Goal: Complete application form: Complete application form

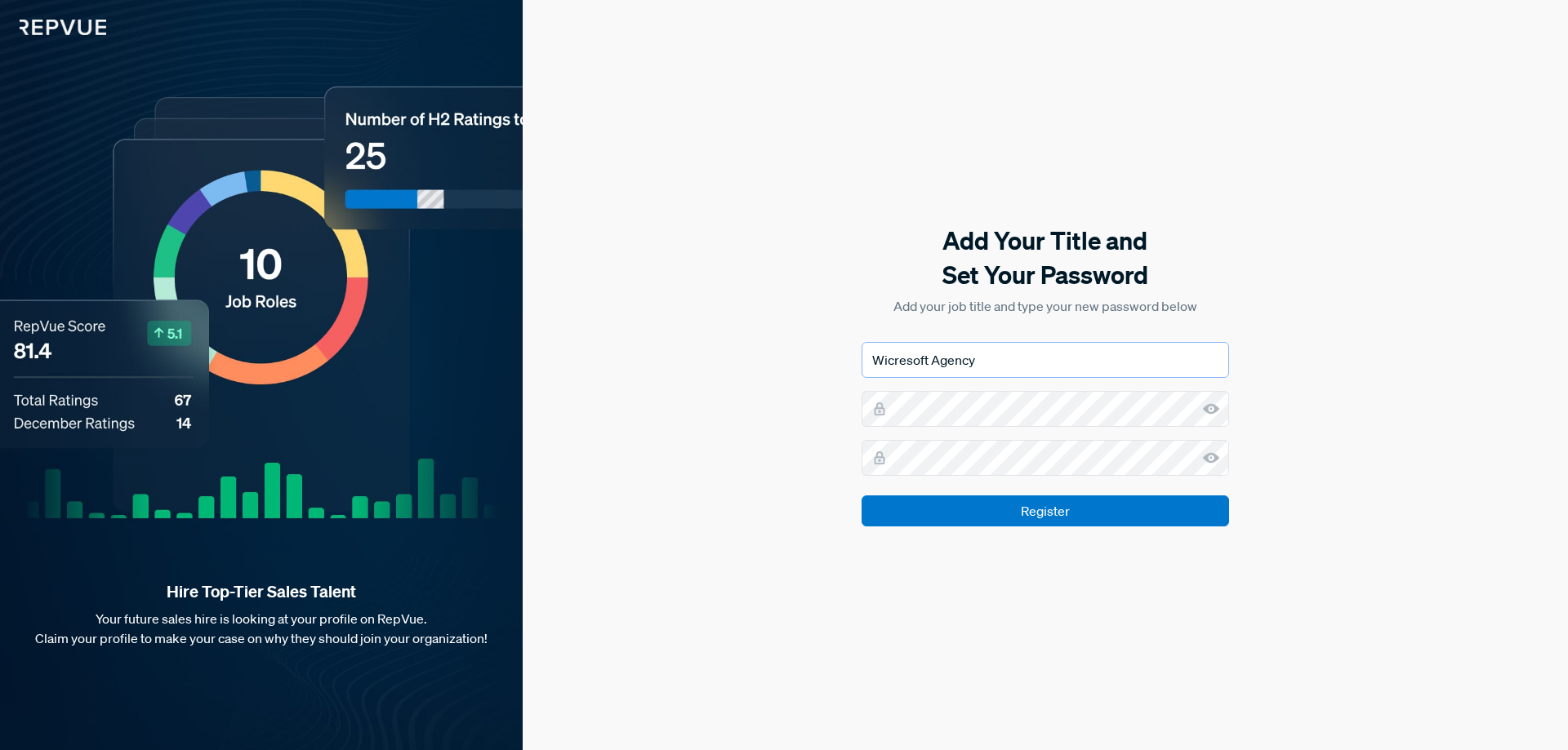
drag, startPoint x: 981, startPoint y: 364, endPoint x: 842, endPoint y: 367, distance: 139.0
click at [842, 367] on div "Add Your Title and Set Your Password Add your job title and type your new passw…" at bounding box center [1045, 375] width 1045 height 750
click at [1022, 362] on input "Wicresoft Agency" at bounding box center [1045, 360] width 368 height 36
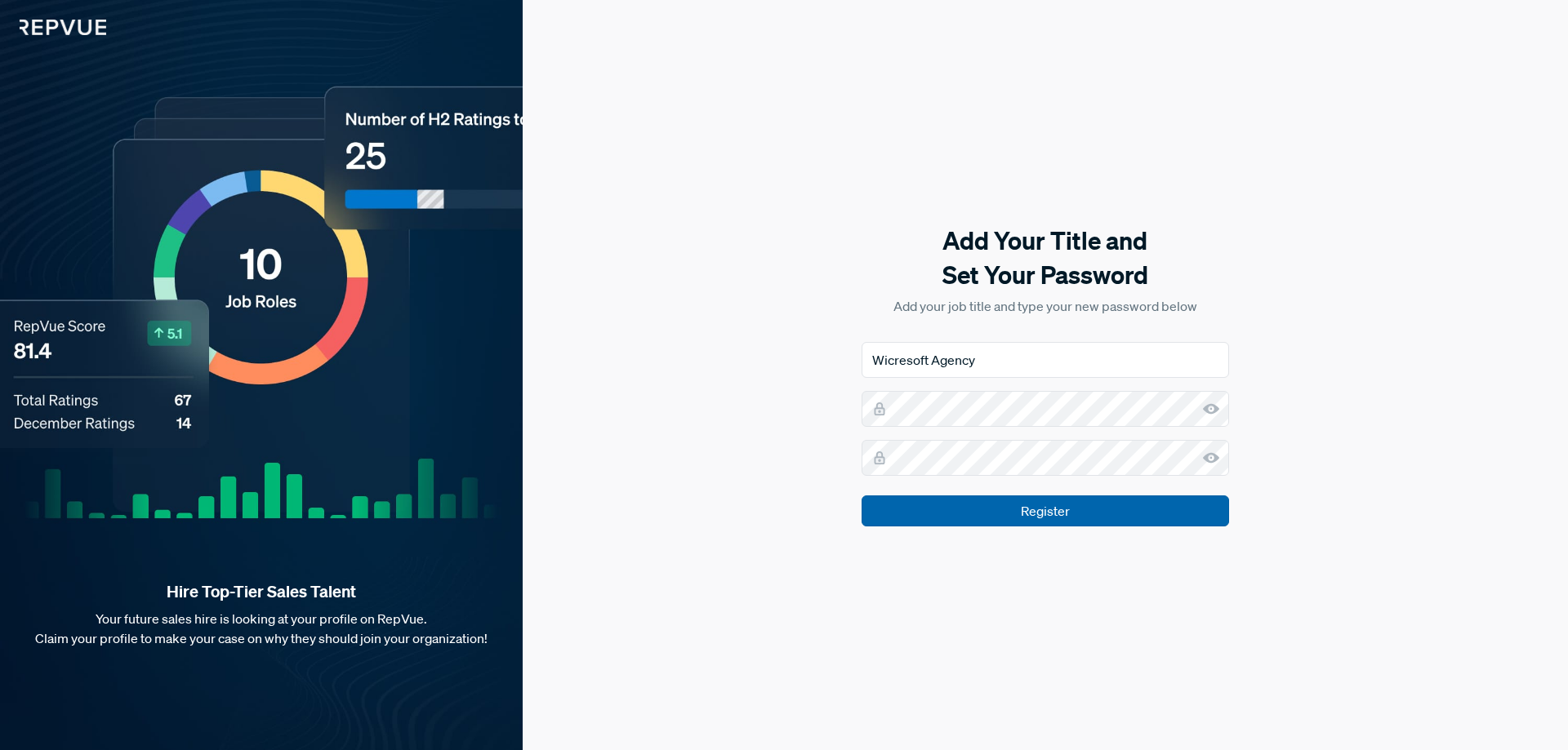
click at [1032, 517] on input "Register" at bounding box center [1045, 511] width 368 height 31
